Goal: Information Seeking & Learning: Learn about a topic

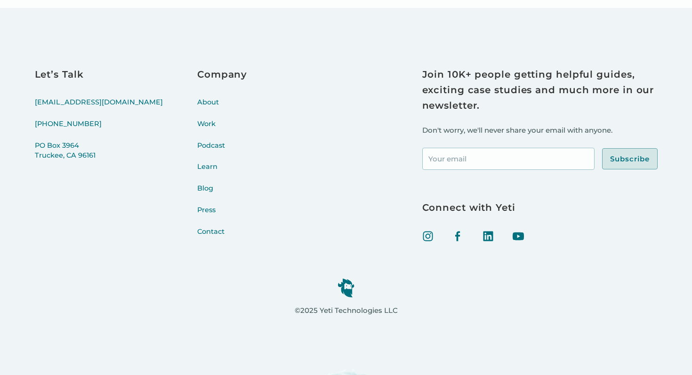
scroll to position [4091, 0]
click at [197, 102] on link "About" at bounding box center [222, 109] width 50 height 22
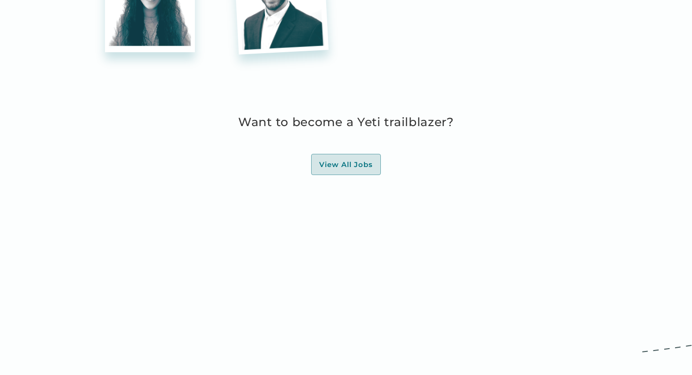
scroll to position [2729, 0]
click at [329, 169] on link "View All Jobs" at bounding box center [346, 165] width 70 height 22
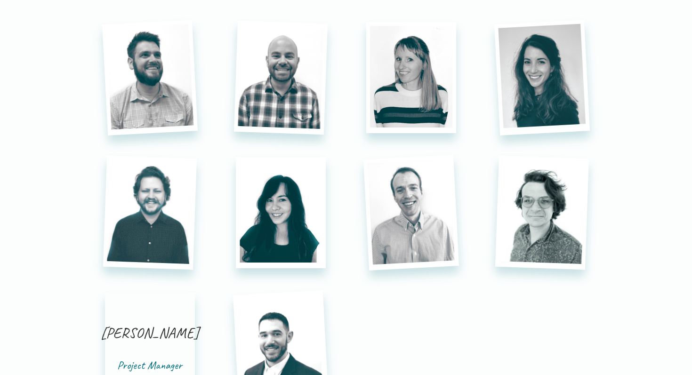
scroll to position [2361, 0]
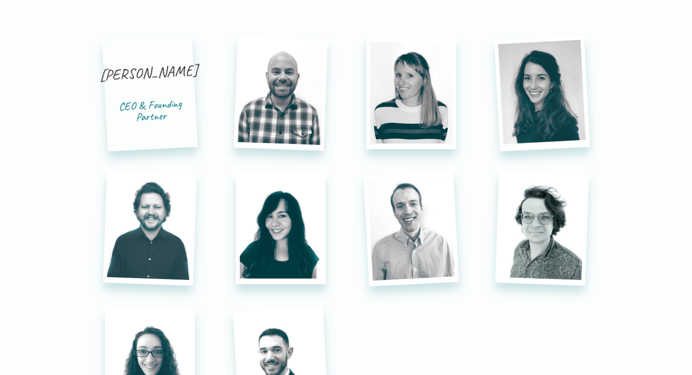
click at [146, 91] on div "Tony Scherba" at bounding box center [149, 82] width 100 height 39
click at [154, 102] on div "CEO & Founding Partner" at bounding box center [151, 110] width 82 height 27
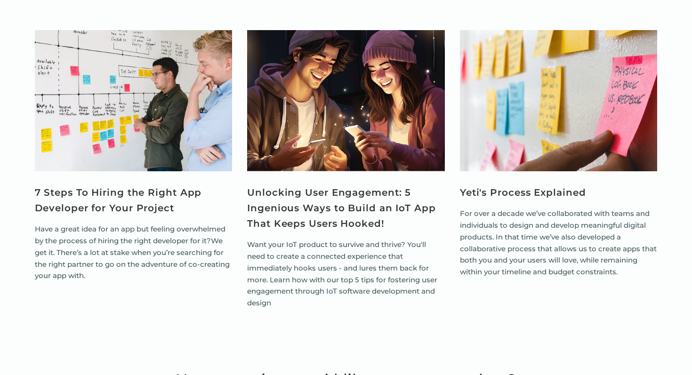
scroll to position [3201, 0]
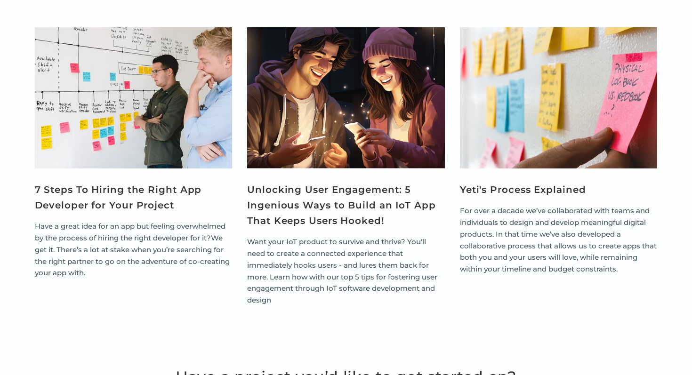
click at [123, 202] on link "7 Steps To Hiring the Right App Developer for Your Project" at bounding box center [134, 197] width 198 height 31
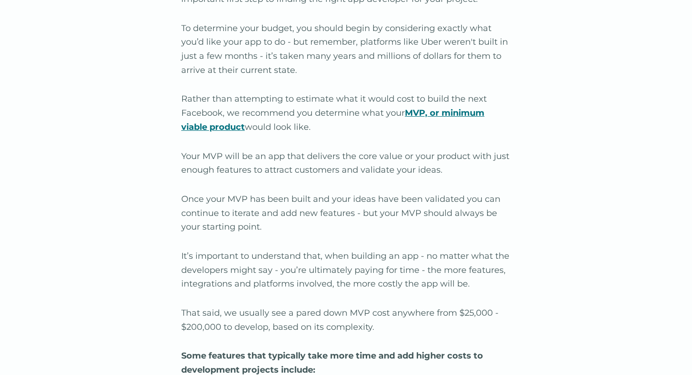
scroll to position [1094, 0]
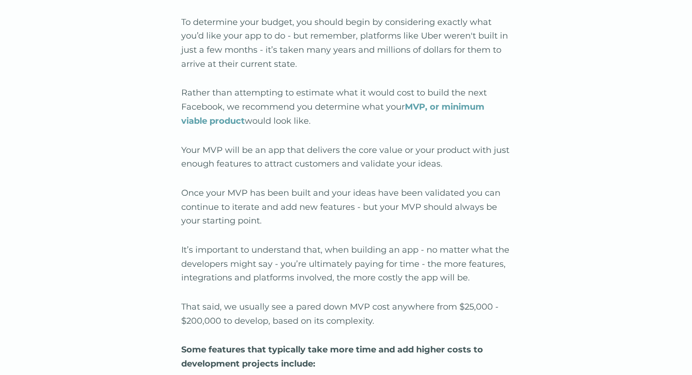
click at [203, 123] on strong "MVP, or minimum viable product" at bounding box center [332, 114] width 303 height 24
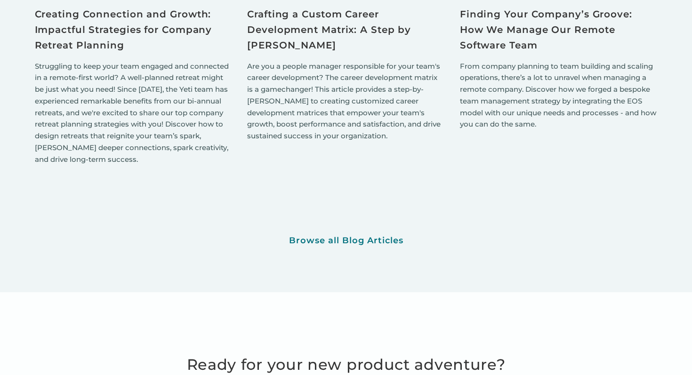
scroll to position [6469, 0]
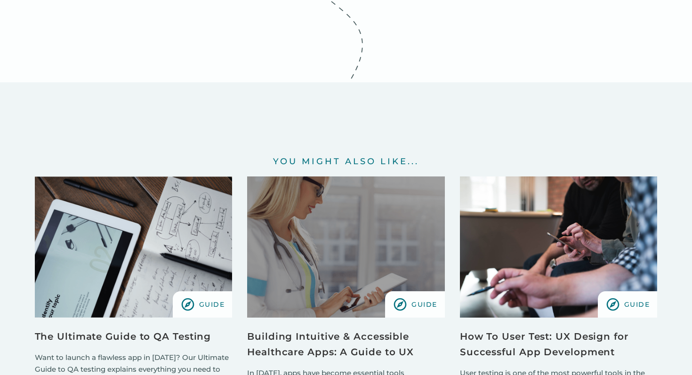
scroll to position [11905, 0]
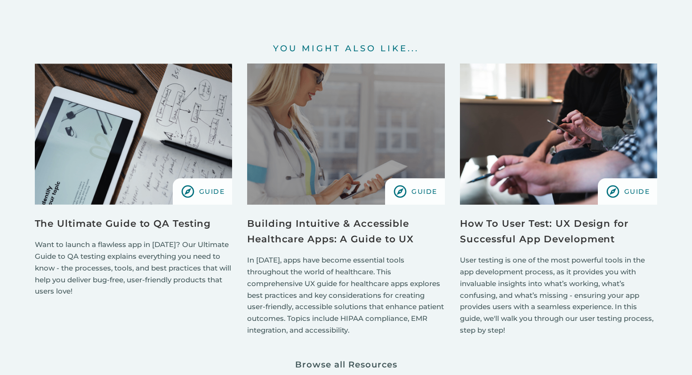
click at [344, 360] on div "Browse all Resources" at bounding box center [346, 365] width 102 height 11
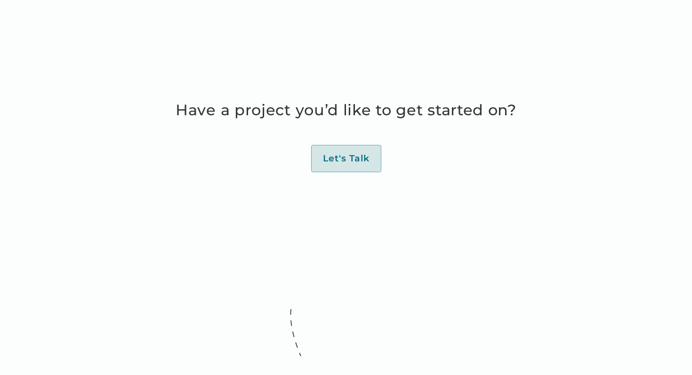
scroll to position [3296, 0]
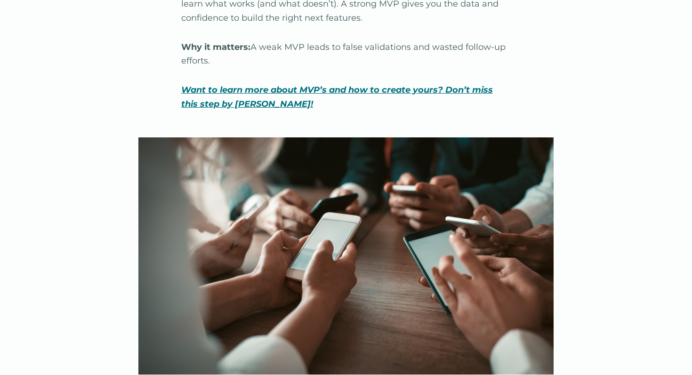
scroll to position [10111, 0]
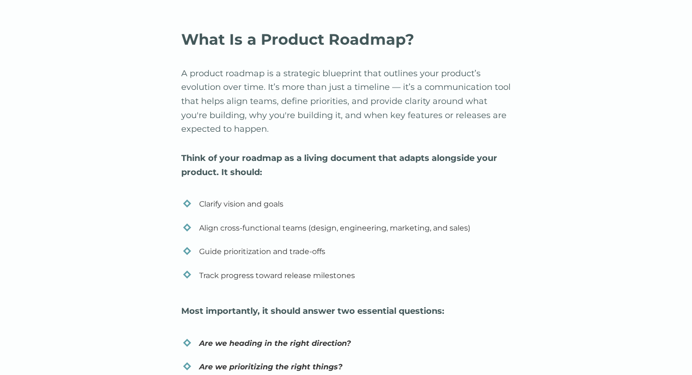
scroll to position [0, 0]
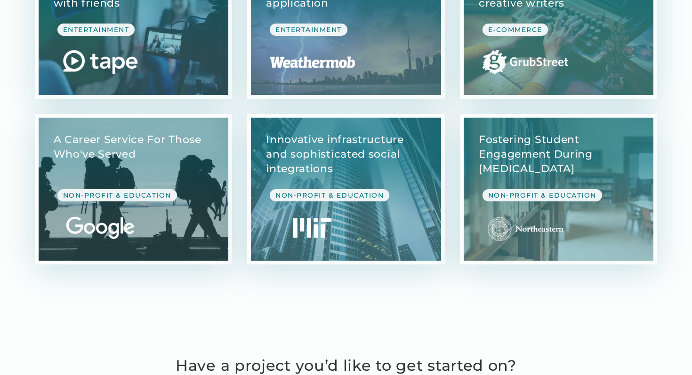
scroll to position [2690, 0]
